Goal: Information Seeking & Learning: Check status

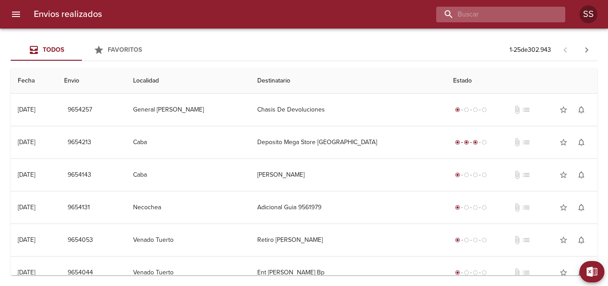
click at [499, 11] on input "buscar" at bounding box center [494, 15] width 114 height 16
paste input "MARISOL D'[PERSON_NAME]"
type input "MARISOL D'[PERSON_NAME]"
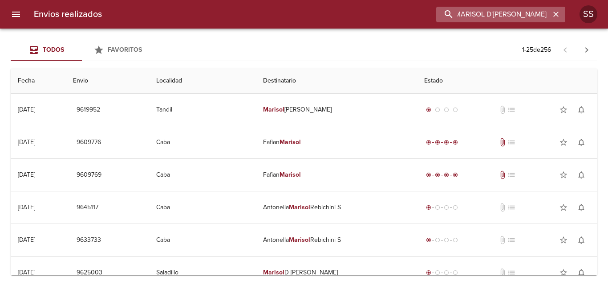
click at [474, 15] on input "MARISOL D'[PERSON_NAME]" at bounding box center [494, 15] width 114 height 16
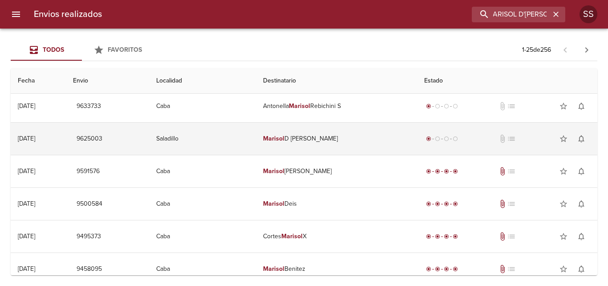
scroll to position [0, 0]
click at [319, 139] on td "[PERSON_NAME]" at bounding box center [336, 138] width 161 height 32
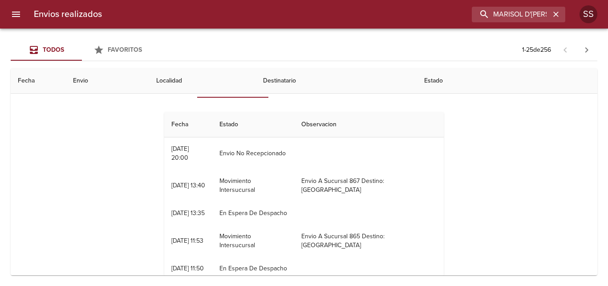
scroll to position [134, 0]
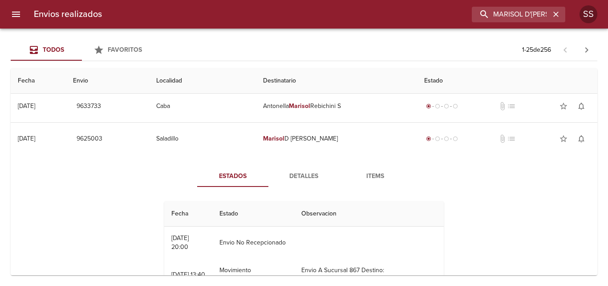
click at [302, 177] on span "Detalles" at bounding box center [304, 176] width 61 height 11
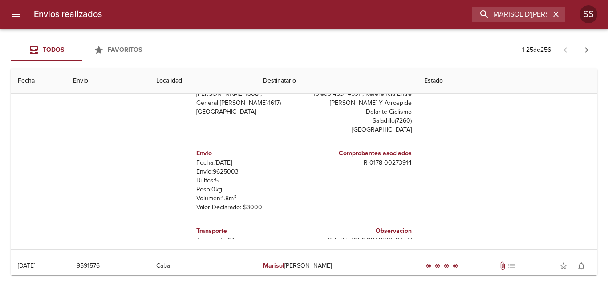
scroll to position [223, 0]
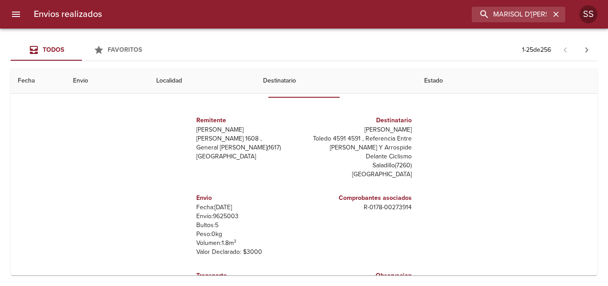
drag, startPoint x: 406, startPoint y: 131, endPoint x: 339, endPoint y: 128, distance: 67.3
click at [339, 128] on div "Destinatario [PERSON_NAME] 4591 4591 , Referencia Entre [PERSON_NAME] Y Arrospi…" at bounding box center [359, 147] width 111 height 78
copy p "[PERSON_NAME]"
click at [222, 216] on p "Envío: 9625003" at bounding box center [248, 216] width 104 height 9
click at [222, 215] on p "Envío: 9625003" at bounding box center [248, 216] width 104 height 9
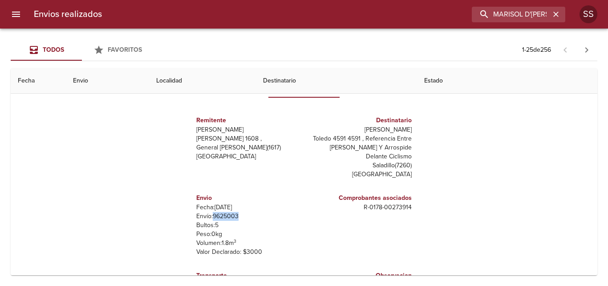
copy p "9625003"
drag, startPoint x: 357, startPoint y: 208, endPoint x: 406, endPoint y: 208, distance: 49.0
click at [406, 208] on div "Comprobantes asociados R - 0178 - 00273914" at bounding box center [359, 225] width 111 height 78
copy p "R - 0178 - 00273914"
